Goal: Task Accomplishment & Management: Manage account settings

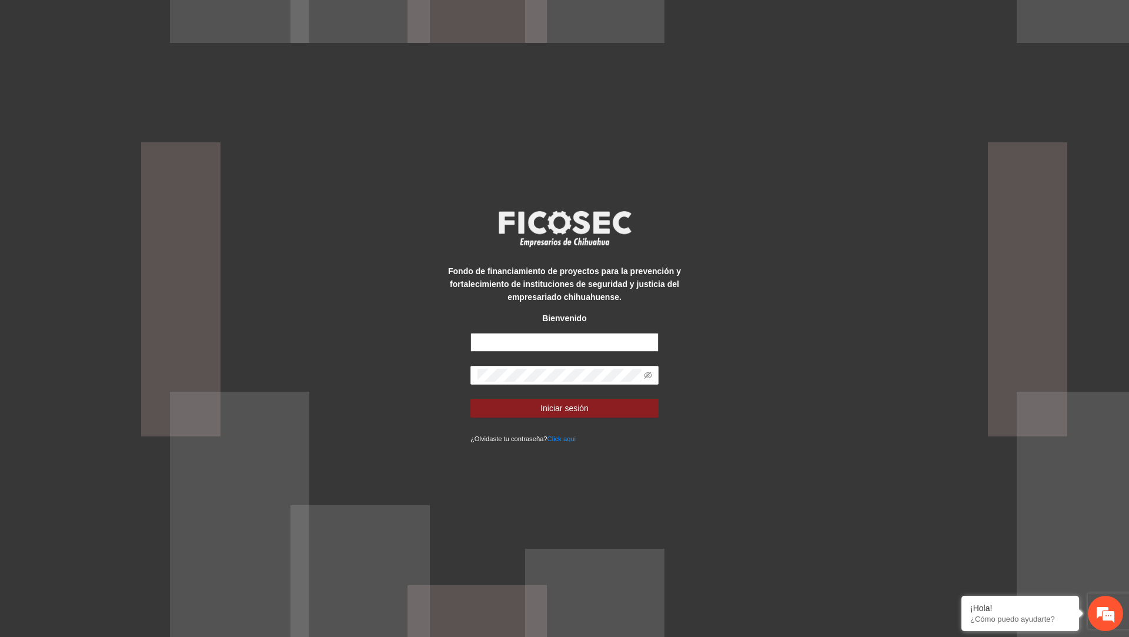
click at [631, 343] on input "text" at bounding box center [564, 342] width 188 height 19
type input "**********"
click at [470, 399] on button "Iniciar sesión" at bounding box center [564, 408] width 188 height 19
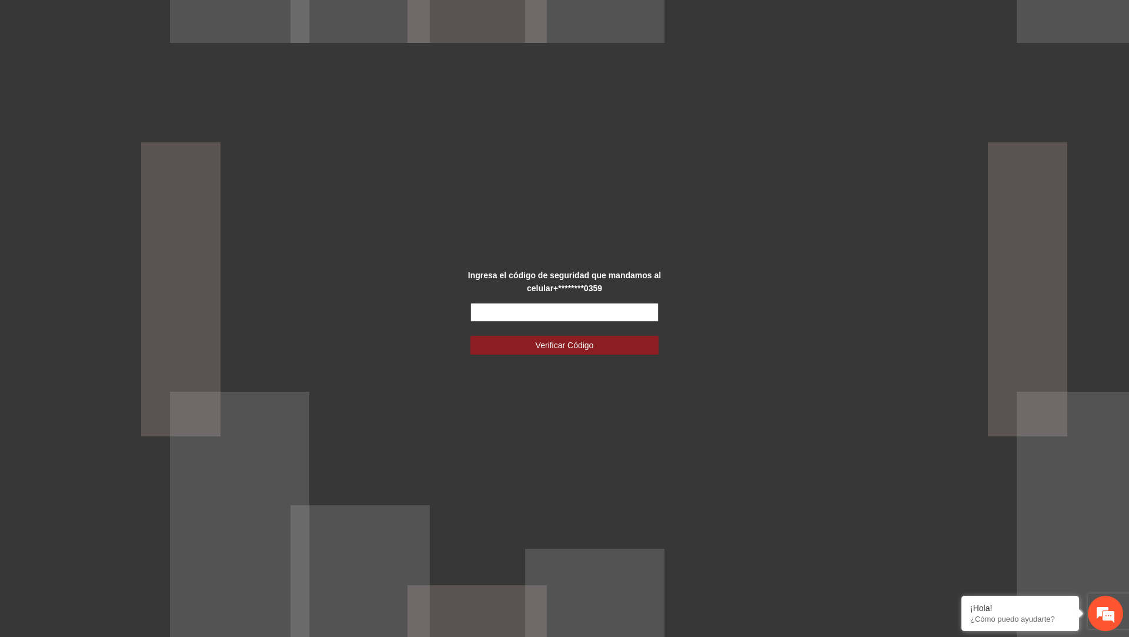
click at [612, 312] on input "text" at bounding box center [564, 312] width 188 height 19
